Goal: Find specific page/section: Find specific page/section

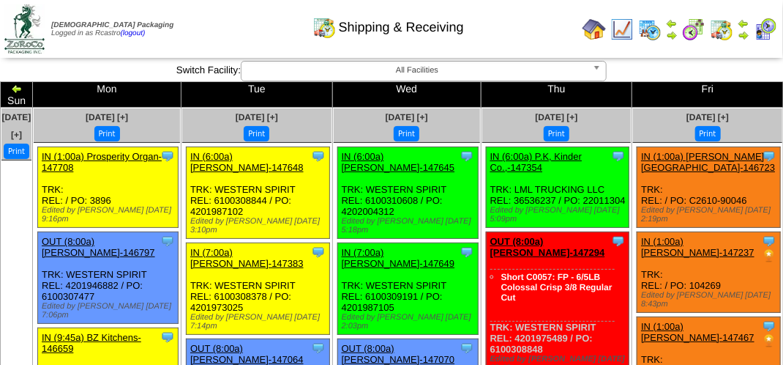
click at [763, 27] on img at bounding box center [765, 29] width 23 height 23
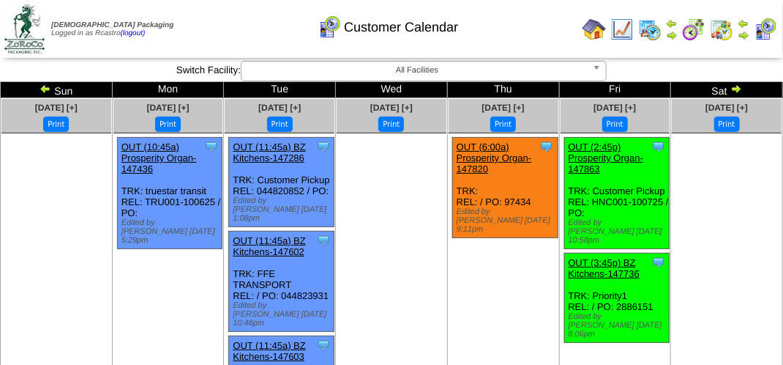
click at [492, 37] on div "Customer Calendar" at bounding box center [388, 22] width 447 height 40
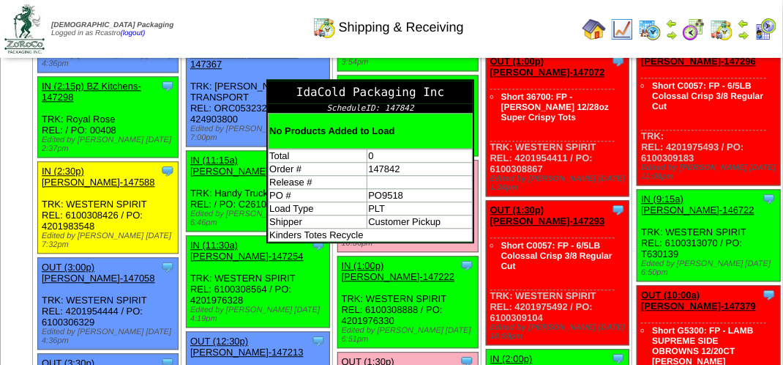
scroll to position [1244, 0]
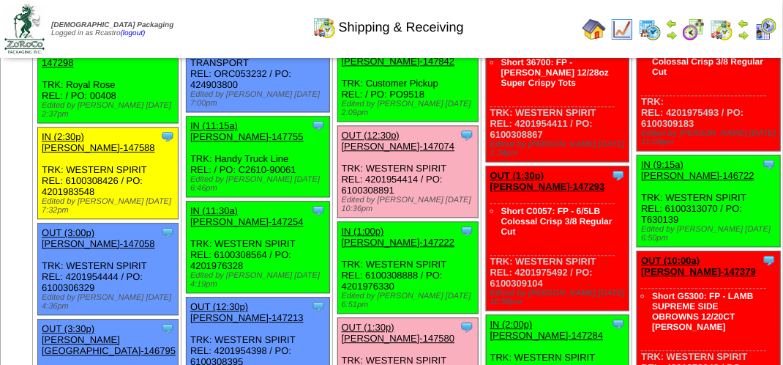
click at [438, 32] on div "Edited by [PERSON_NAME] [DATE] 3:54pm" at bounding box center [410, 24] width 136 height 18
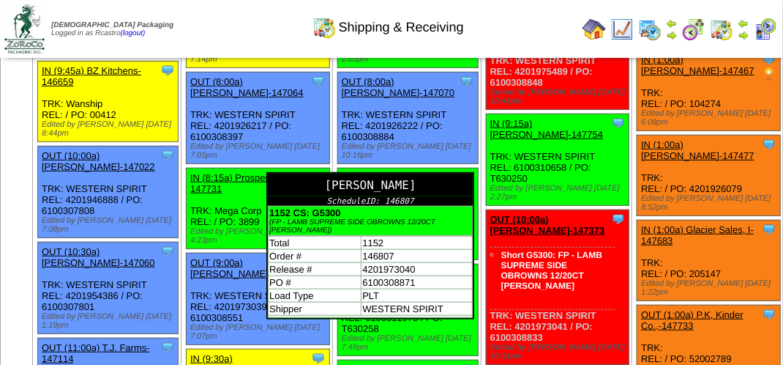
scroll to position [293, 0]
